Goal: Navigation & Orientation: Find specific page/section

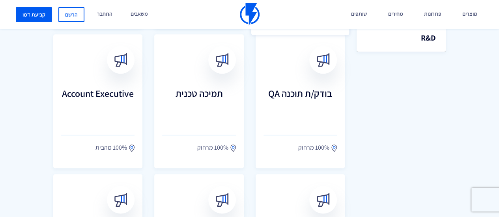
scroll to position [329, 0]
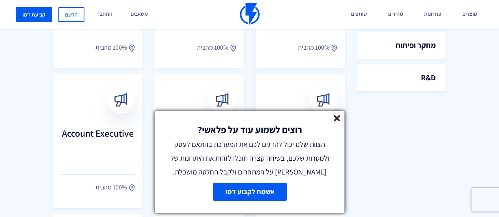
click at [336, 119] on line at bounding box center [337, 119] width 6 height 6
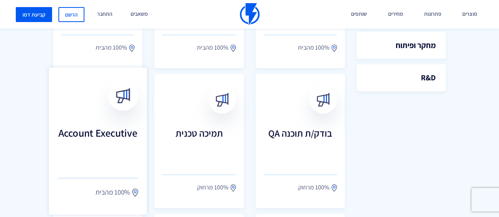
click at [102, 149] on h3 "Account Executive" at bounding box center [98, 144] width 81 height 35
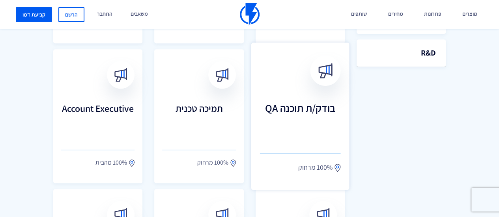
scroll to position [356, 0]
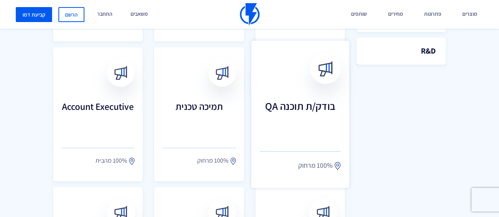
click at [314, 123] on h3 "בודק/ת תוכנה QA" at bounding box center [299, 117] width 81 height 35
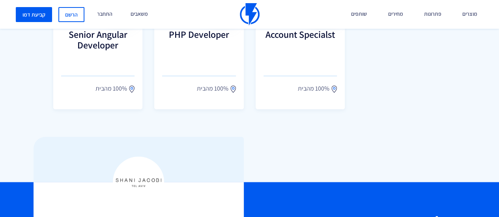
scroll to position [487, 0]
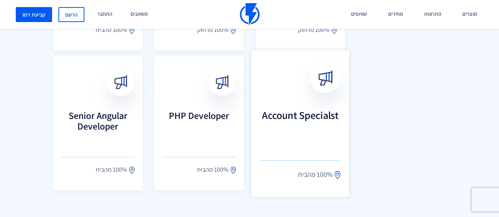
click at [296, 128] on h3 "Account Specialst" at bounding box center [299, 126] width 81 height 35
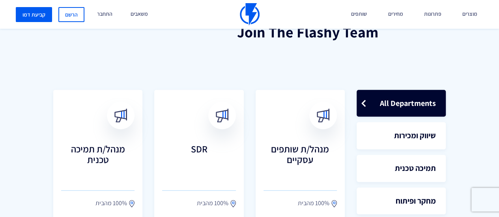
scroll to position [172, 0]
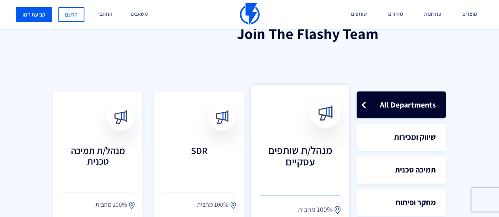
click at [304, 161] on h3 "מנהל/ת שותפים עסקיים" at bounding box center [299, 161] width 81 height 35
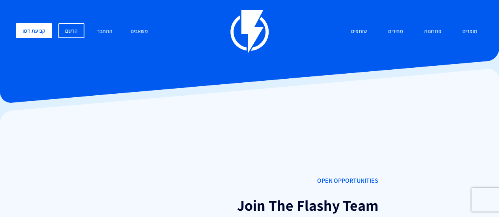
scroll to position [97, 0]
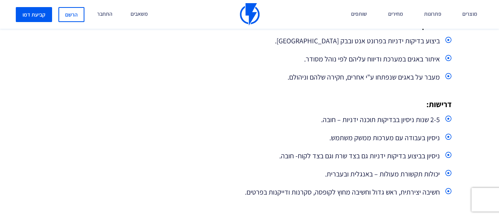
scroll to position [345, 0]
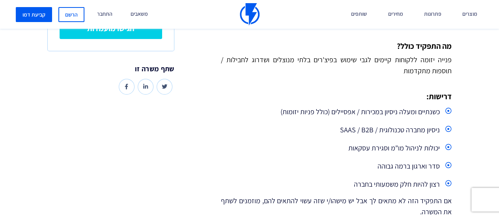
scroll to position [231, 0]
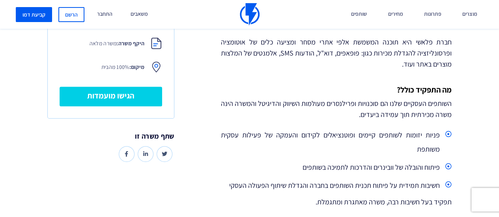
scroll to position [186, 0]
